Goal: Task Accomplishment & Management: Manage account settings

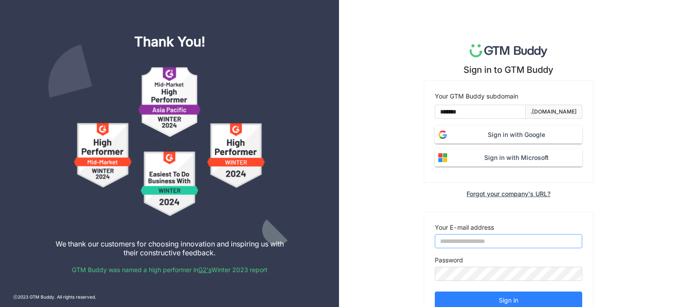
type input "**********"
click at [507, 139] on span "Sign in with Google" at bounding box center [517, 135] width 132 height 10
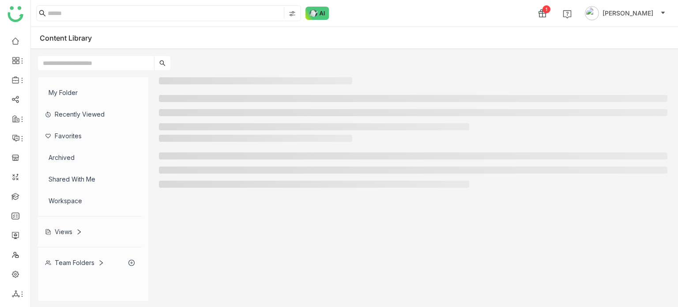
click at [524, 243] on div at bounding box center [413, 188] width 509 height 223
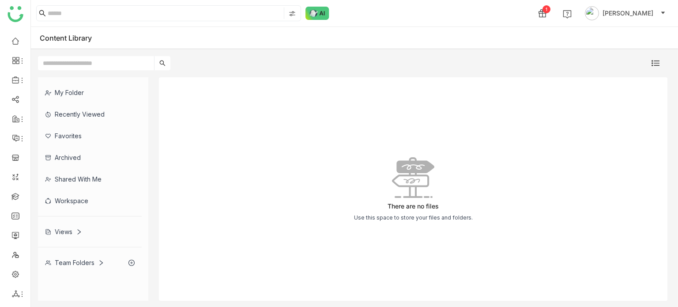
click at [90, 267] on div "Team Folders" at bounding box center [90, 263] width 104 height 22
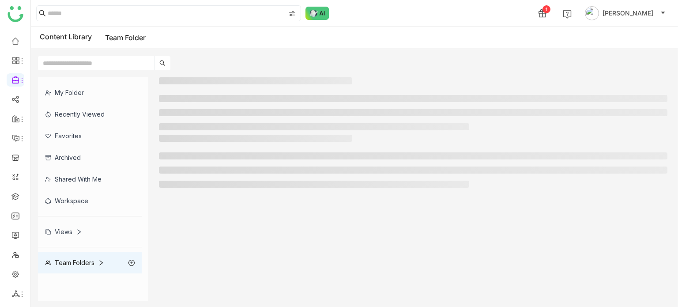
click at [90, 267] on div "Team Folders" at bounding box center [90, 263] width 104 height 22
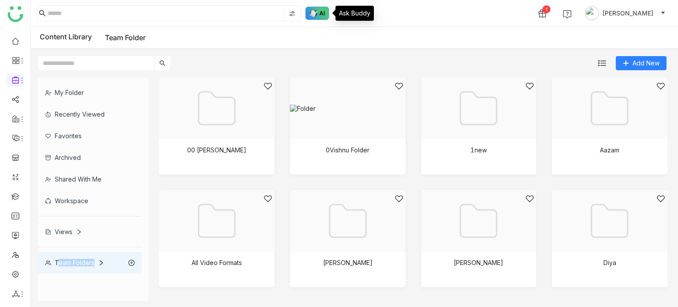
click at [323, 12] on img at bounding box center [317, 13] width 24 height 13
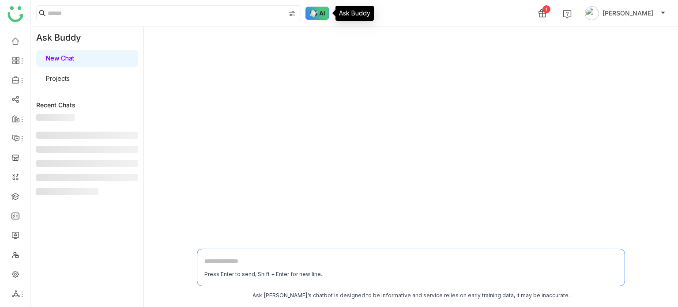
click at [323, 12] on img at bounding box center [317, 13] width 24 height 13
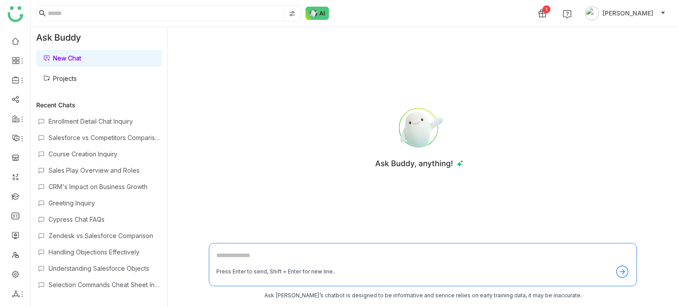
click at [246, 253] on textarea at bounding box center [422, 257] width 413 height 14
type textarea "*"
type textarea "**********"
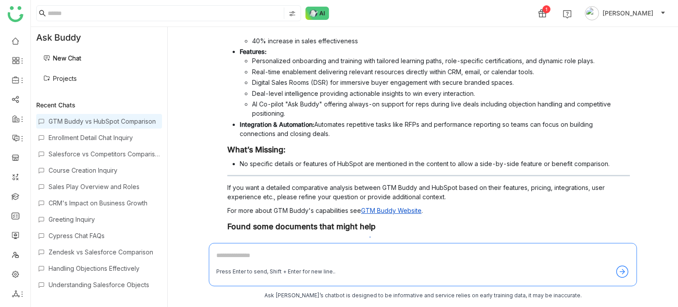
scroll to position [95, 0]
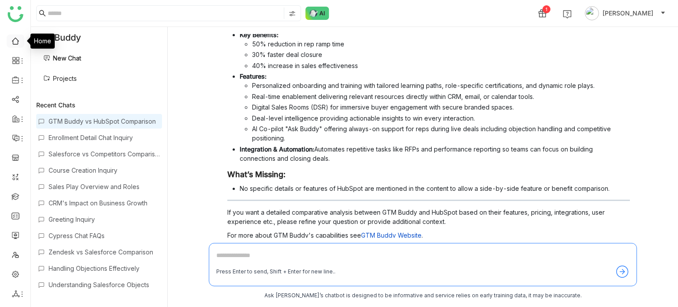
click at [16, 40] on link at bounding box center [15, 41] width 8 height 8
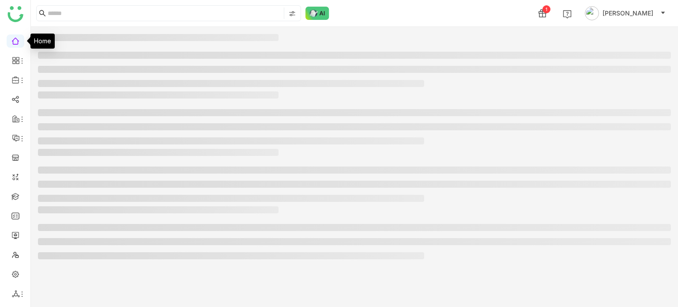
click at [16, 40] on link at bounding box center [15, 41] width 8 height 8
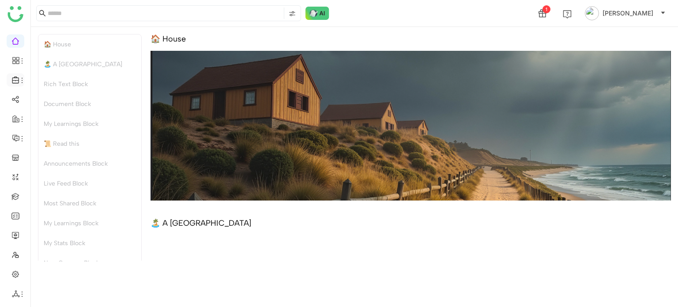
click at [16, 86] on li at bounding box center [16, 79] width 18 height 13
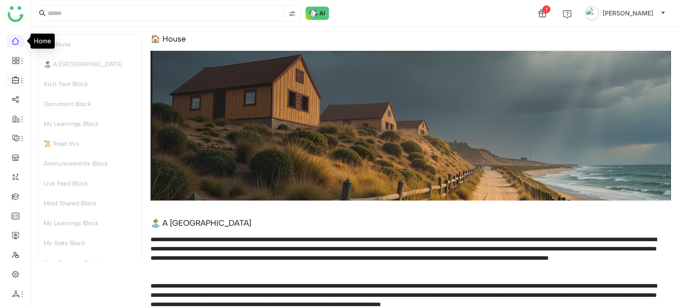
click at [16, 86] on li at bounding box center [16, 79] width 18 height 13
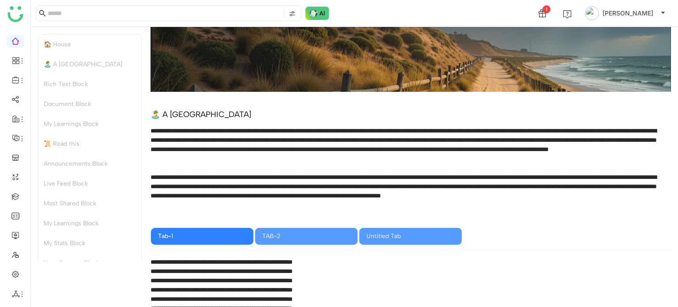
scroll to position [121, 0]
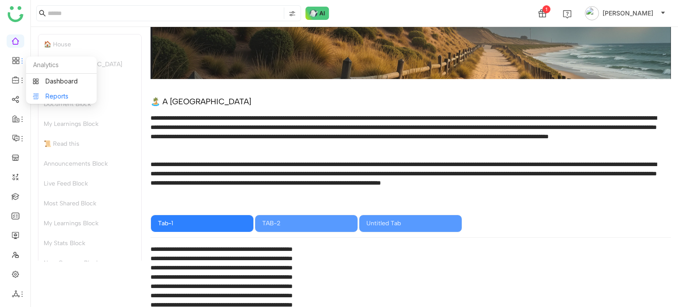
click at [53, 97] on link "Reports" at bounding box center [61, 96] width 57 height 6
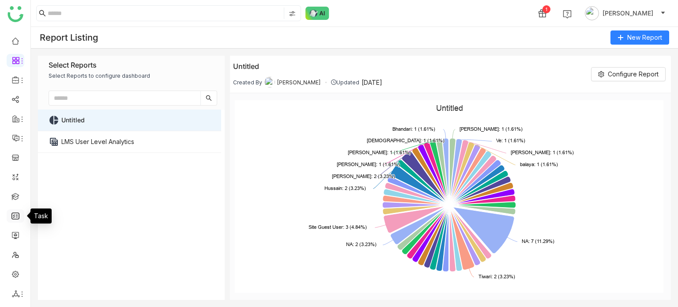
click at [18, 219] on link at bounding box center [15, 215] width 8 height 8
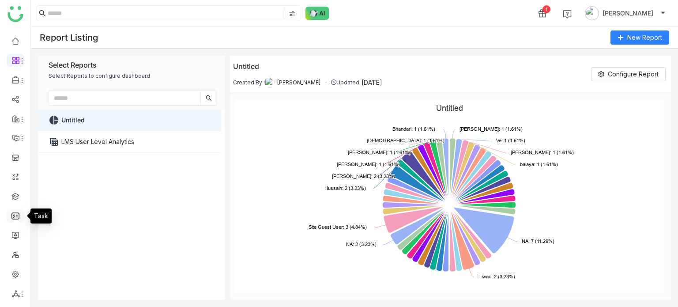
click at [18, 219] on link at bounding box center [15, 215] width 8 height 8
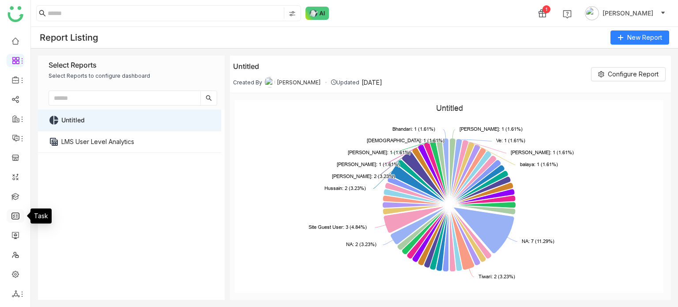
click at [18, 219] on link at bounding box center [15, 215] width 8 height 8
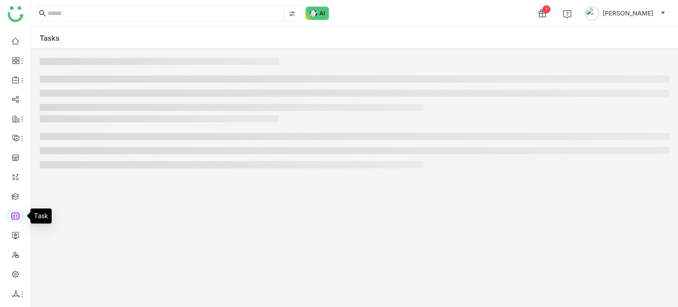
click at [15, 217] on link at bounding box center [15, 215] width 8 height 8
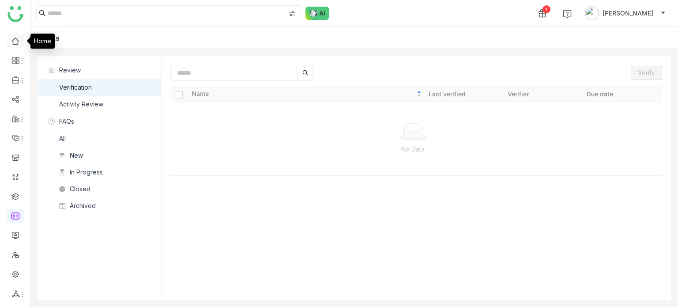
click at [17, 42] on link at bounding box center [15, 41] width 8 height 8
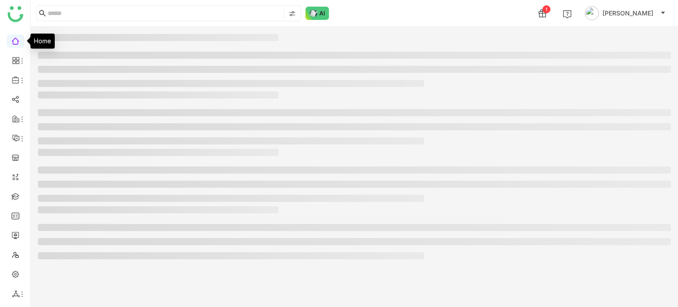
click at [17, 42] on link at bounding box center [15, 41] width 8 height 8
